Goal: Ask a question

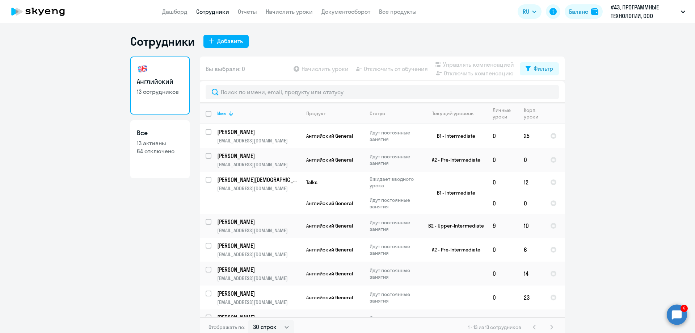
select select "30"
click at [677, 309] on circle at bounding box center [677, 314] width 20 height 20
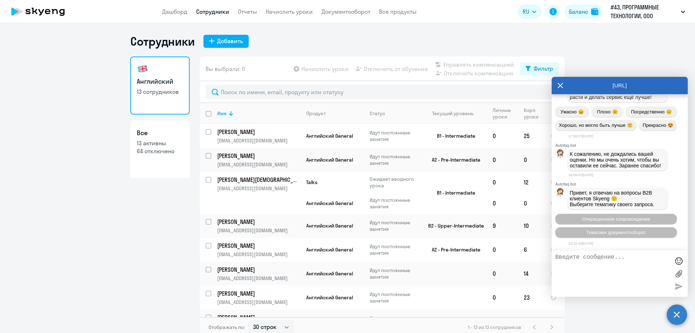
scroll to position [7235, 0]
click at [642, 51] on ng-component "Сотрудники Добавить Английский 13 сотрудников Все 13 активны 64 отключено Вы вы…" at bounding box center [347, 185] width 695 height 303
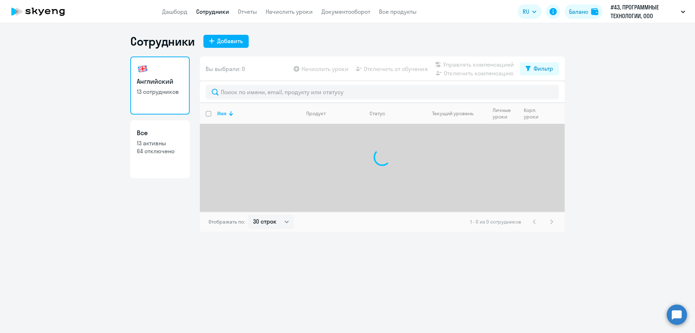
select select "30"
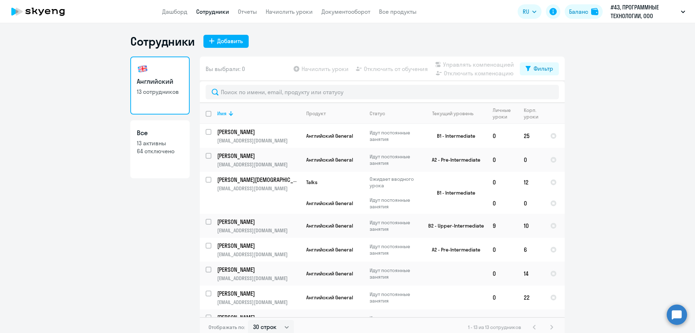
click at [676, 315] on circle at bounding box center [677, 314] width 20 height 20
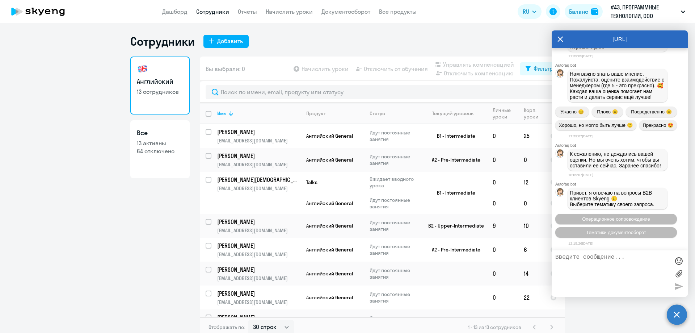
scroll to position [7189, 0]
click at [580, 270] on textarea at bounding box center [612, 273] width 114 height 39
type textarea "мы оплатили счет, почему не начислены уроки?"
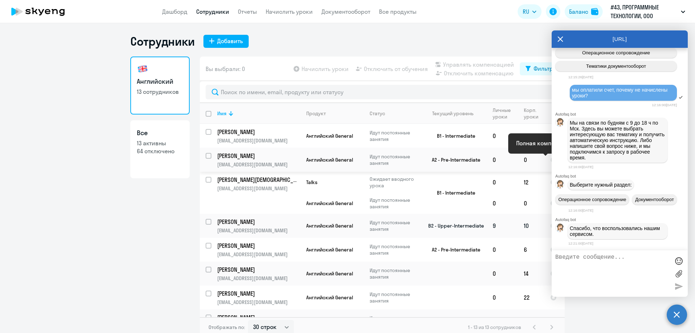
scroll to position [72, 0]
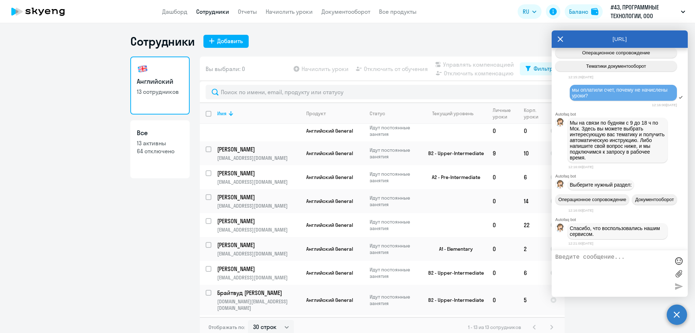
click at [564, 38] on div "[URL]" at bounding box center [620, 38] width 136 height 17
click at [558, 35] on icon at bounding box center [561, 38] width 6 height 17
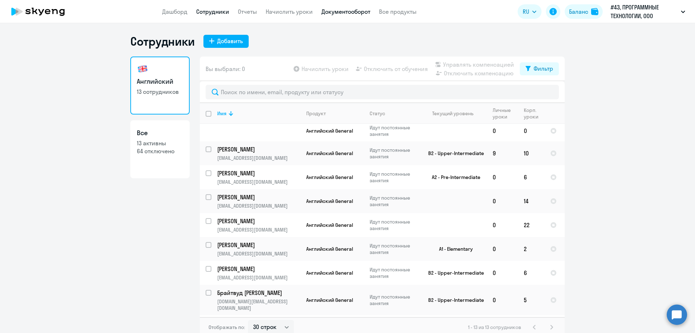
click at [343, 10] on link "Документооборот" at bounding box center [346, 11] width 49 height 7
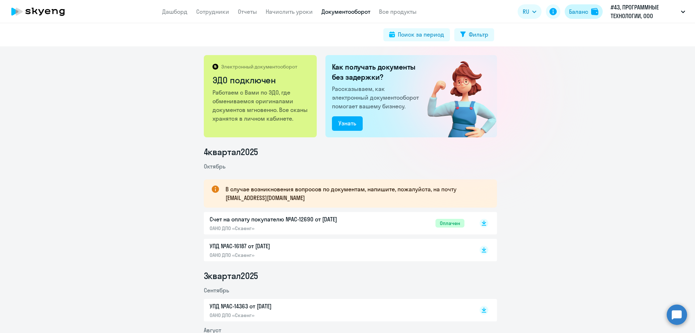
click at [580, 5] on button "Баланс" at bounding box center [584, 11] width 38 height 14
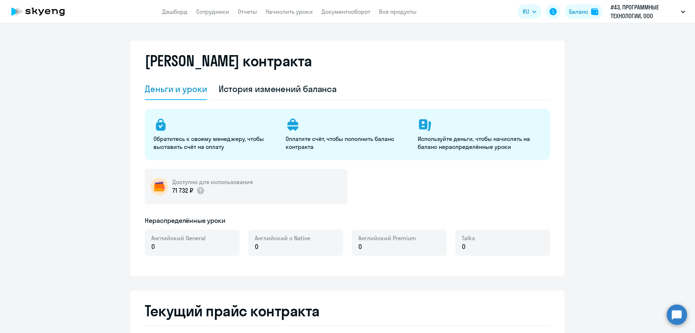
click at [618, 209] on ng-component "[PERSON_NAME] контракта [PERSON_NAME] и уроки История изменений баланса Обратит…" at bounding box center [347, 329] width 695 height 576
select select "english_adult_not_native_speaker"
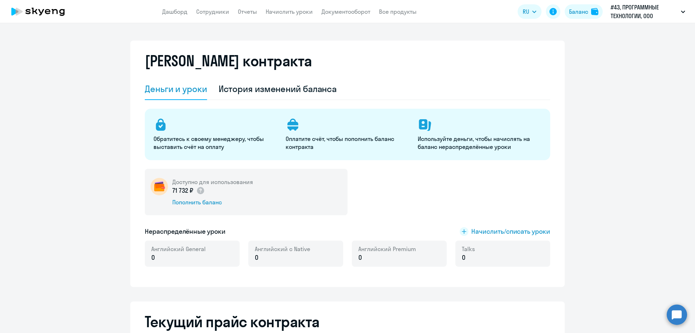
click at [680, 311] on circle at bounding box center [677, 314] width 20 height 20
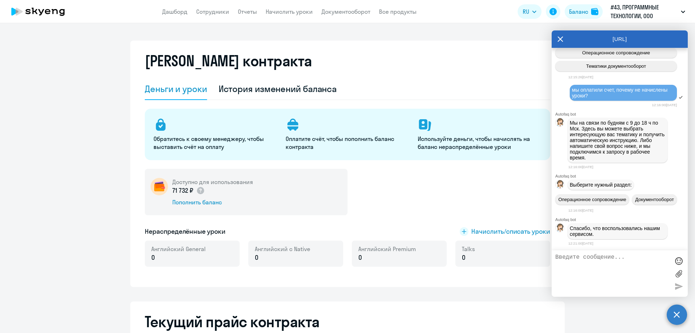
click at [590, 265] on textarea at bounding box center [612, 273] width 114 height 39
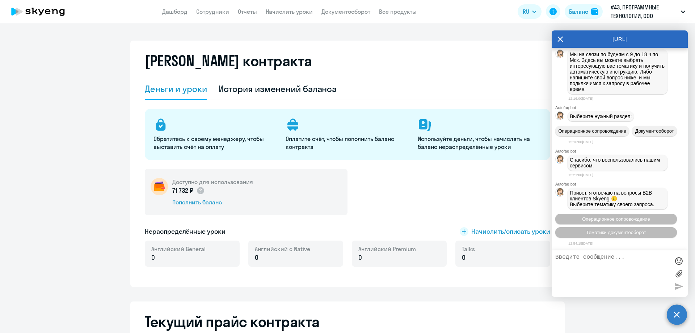
scroll to position [72, 0]
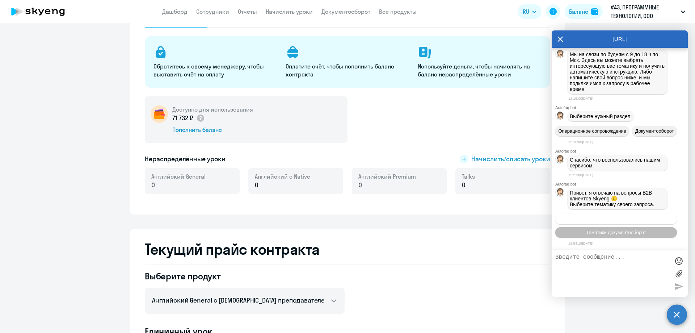
click at [632, 219] on span "Операционное сопровождение" at bounding box center [616, 218] width 68 height 5
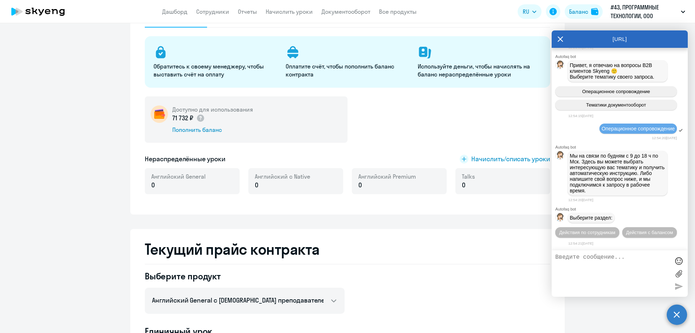
scroll to position [7579, 0]
click at [631, 232] on span "Действия с балансом" at bounding box center [649, 232] width 47 height 5
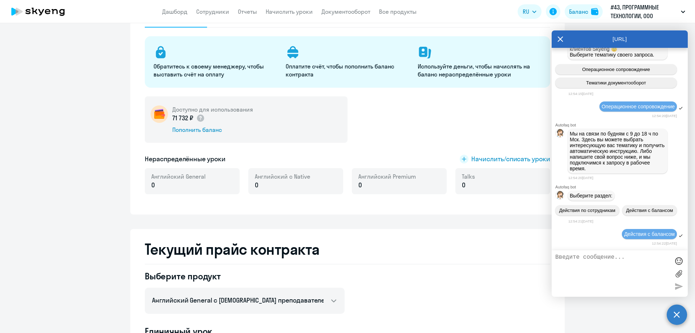
scroll to position [7659, 0]
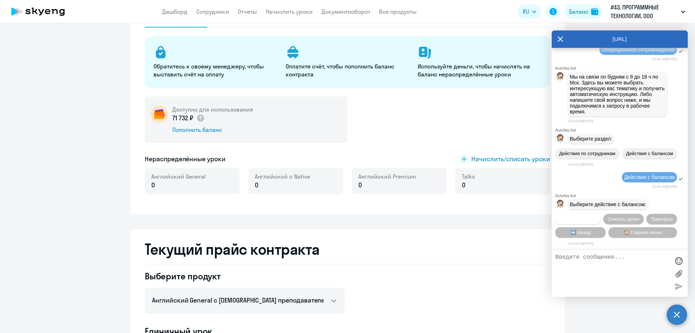
click at [587, 218] on span "Начислить уроки" at bounding box center [578, 218] width 37 height 5
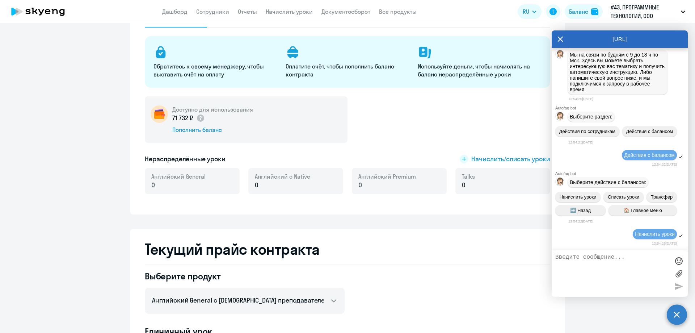
scroll to position [7752, 0]
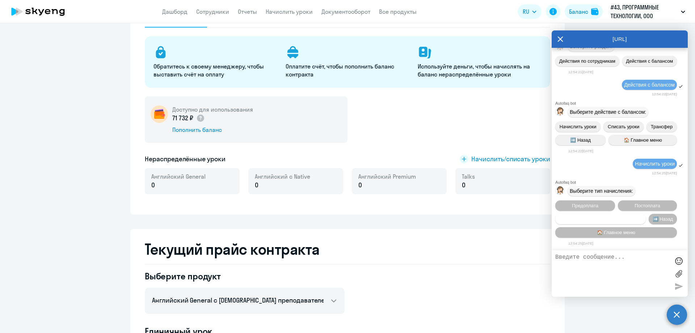
click at [615, 219] on span "Счет оплачен, но уроки не начислены" at bounding box center [600, 218] width 83 height 5
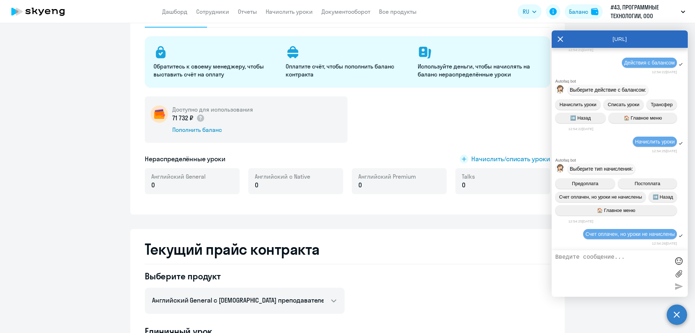
scroll to position [7774, 0]
